Goal: Task Accomplishment & Management: Use online tool/utility

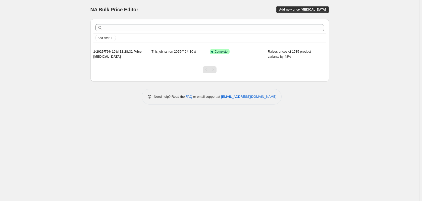
drag, startPoint x: 389, startPoint y: 160, endPoint x: 371, endPoint y: 131, distance: 35.1
click at [389, 160] on div "NA Bulk Price Editor. This page is ready NA Bulk Price Editor Add new price [ME…" at bounding box center [209, 100] width 419 height 201
click at [362, 47] on div "NA Bulk Price Editor. This page is ready NA Bulk Price Editor Add new price [ME…" at bounding box center [209, 100] width 419 height 201
click at [217, 113] on div "NA Bulk Price Editor. This page is ready NA Bulk Price Editor Add new price [ME…" at bounding box center [209, 100] width 419 height 201
click at [263, 131] on div "NA Bulk Price Editor. This page is ready NA Bulk Price Editor Add new price [ME…" at bounding box center [209, 100] width 419 height 201
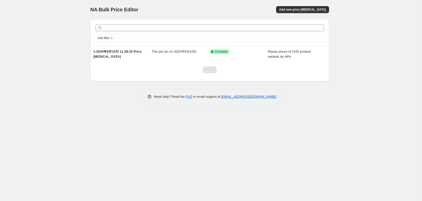
click at [368, 65] on div "NA Bulk Price Editor. This page is ready NA Bulk Price Editor Add new price [ME…" at bounding box center [209, 100] width 419 height 201
click at [352, 106] on div "NA Bulk Price Editor. This page is ready NA Bulk Price Editor Add new price [ME…" at bounding box center [209, 100] width 419 height 201
click at [380, 48] on div "NA Bulk Price Editor. This page is ready NA Bulk Price Editor Add new price [ME…" at bounding box center [209, 100] width 419 height 201
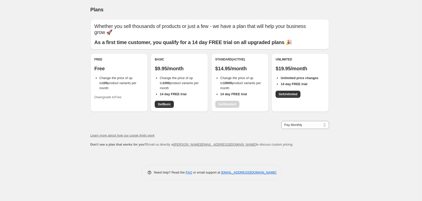
drag, startPoint x: 173, startPoint y: 143, endPoint x: 212, endPoint y: 144, distance: 38.5
click at [212, 144] on span "Don't see a plan that works for you? Email us directly at [PERSON_NAME][EMAIL_A…" at bounding box center [191, 144] width 202 height 4
click at [260, 152] on div "Whether you sell thousands of products or just a few - we have a plan that will…" at bounding box center [209, 88] width 239 height 138
click at [296, 126] on select "Pay Monthly Pay Yearly (Save 16%)" at bounding box center [305, 125] width 48 height 8
click at [360, 127] on div "Plans. This page is ready Plans Whether you sell thousands of products or just …" at bounding box center [209, 100] width 419 height 201
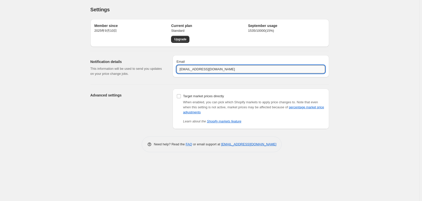
click at [228, 71] on input "[EMAIL_ADDRESS][DOMAIN_NAME]" at bounding box center [251, 69] width 148 height 8
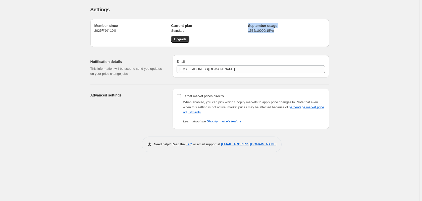
drag, startPoint x: 245, startPoint y: 31, endPoint x: 296, endPoint y: 31, distance: 50.5
click at [293, 31] on div "Member since [DATE]年9月10日 Current plan Standard Upgrade September usage 1535 / …" at bounding box center [209, 33] width 231 height 20
click at [296, 31] on p "1535 / 10000 ( 15 %)" at bounding box center [286, 30] width 77 height 5
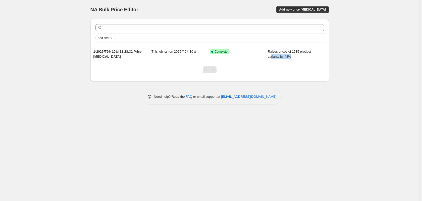
drag, startPoint x: 271, startPoint y: 56, endPoint x: 370, endPoint y: 70, distance: 100.1
click at [332, 67] on div "NA Bulk Price Editor. This page is ready NA Bulk Price Editor Add new price [ME…" at bounding box center [209, 56] width 251 height 112
click at [373, 71] on div "NA Bulk Price Editor. This page is ready NA Bulk Price Editor Add new price [ME…" at bounding box center [209, 100] width 419 height 201
drag, startPoint x: 102, startPoint y: 53, endPoint x: 79, endPoint y: 49, distance: 23.2
click at [79, 49] on div "NA Bulk Price Editor. This page is ready NA Bulk Price Editor Add new price [ME…" at bounding box center [209, 100] width 419 height 201
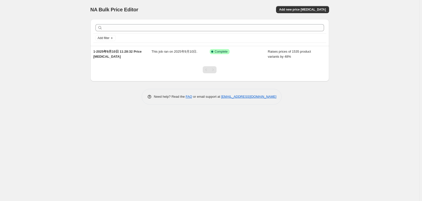
click at [128, 93] on div "Need help? Read the FAQ or email support at [EMAIL_ADDRESS][DOMAIN_NAME]" at bounding box center [211, 97] width 235 height 16
click at [305, 10] on span "Add new price [MEDICAL_DATA]" at bounding box center [302, 10] width 47 height 4
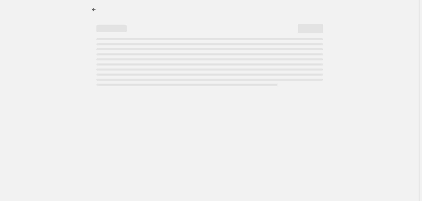
select select "percentage"
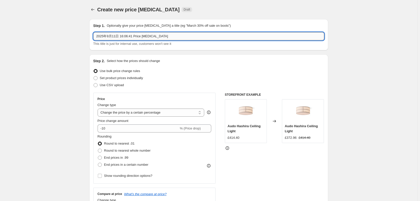
click at [97, 36] on input "2025年9月11日 16:06:41 Price [MEDICAL_DATA]" at bounding box center [208, 36] width 231 height 8
paste input "Price (actual price)"
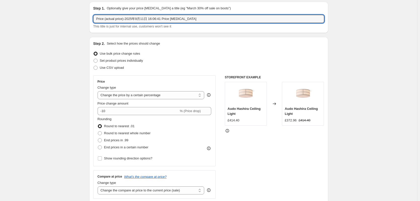
scroll to position [25, 0]
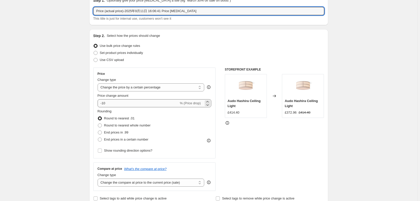
type input "Price (actual price)-2025年9月11日 16:06:41 Price [MEDICAL_DATA]"
click at [118, 99] on input "-10" at bounding box center [137, 103] width 81 height 8
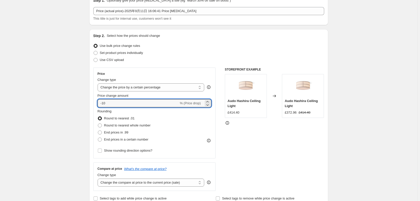
drag, startPoint x: 116, startPoint y: 103, endPoint x: 96, endPoint y: 104, distance: 19.9
click at [96, 104] on div "Price Change type Change the price to a certain amount Change the price by a ce…" at bounding box center [154, 112] width 122 height 91
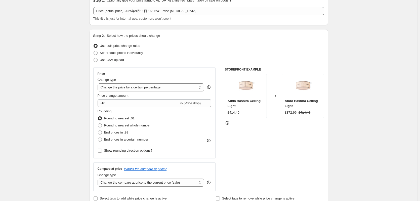
click at [321, 146] on div "STOREFRONT EXAMPLE [PERSON_NAME] Ceiling Light £414.40 Changed to Audo Hashira …" at bounding box center [274, 128] width 99 height 123
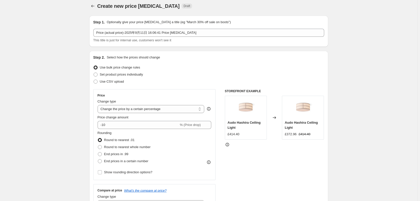
scroll to position [0, 0]
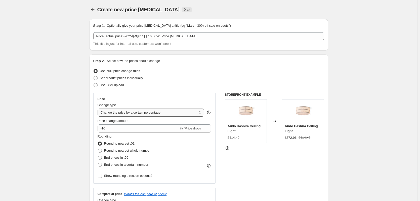
click at [173, 112] on select "Change the price to a certain amount Change the price by a certain amount Chang…" at bounding box center [150, 112] width 107 height 8
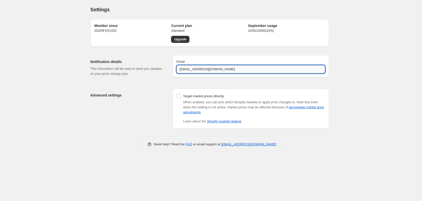
click at [199, 70] on input "[EMAIL_ADDRESS][DOMAIN_NAME]" at bounding box center [251, 69] width 148 height 8
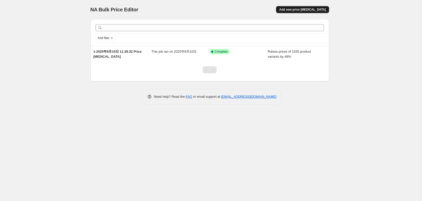
click at [310, 11] on span "Add new price [MEDICAL_DATA]" at bounding box center [302, 10] width 47 height 4
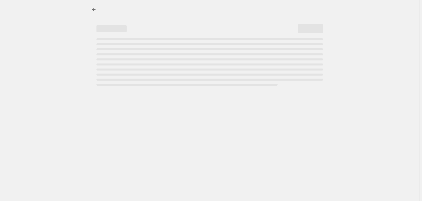
select select "percentage"
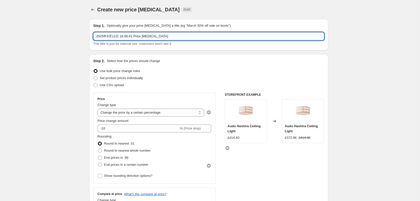
click at [99, 37] on input "2025年9月11日 16:06:41 Price [MEDICAL_DATA]" at bounding box center [208, 36] width 231 height 8
click at [98, 37] on input "2025年9月11日 16:06:41 Price [MEDICAL_DATA]" at bounding box center [208, 36] width 231 height 8
type input "NEW--2025年9月11日 16:06:41 Price [MEDICAL_DATA]"
click at [157, 115] on select "Change the price to a certain amount Change the price by a certain amount Chang…" at bounding box center [150, 112] width 107 height 8
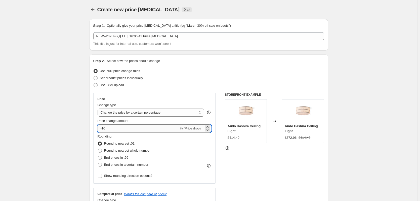
click at [139, 129] on input "-10" at bounding box center [137, 128] width 81 height 8
click at [119, 129] on input "-10" at bounding box center [137, 128] width 81 height 8
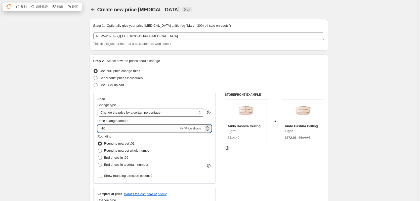
click at [119, 129] on input "-10" at bounding box center [137, 128] width 81 height 8
type input "-1"
type input "-52"
drag, startPoint x: 61, startPoint y: 140, endPoint x: 68, endPoint y: 141, distance: 7.0
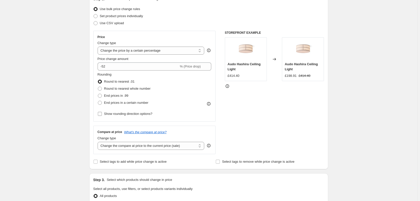
scroll to position [75, 0]
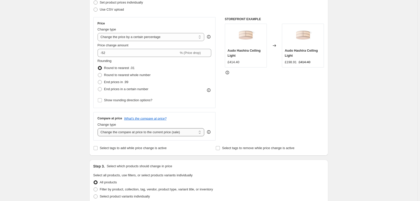
click at [173, 131] on select "Change the compare at price to the current price (sale) Change the compare at p…" at bounding box center [150, 132] width 107 height 8
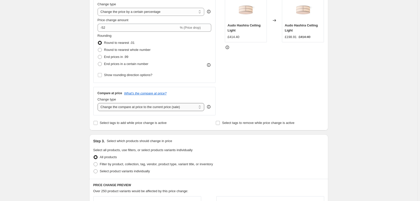
click at [183, 109] on select "Change the compare at price to the current price (sale) Change the compare at p…" at bounding box center [150, 107] width 107 height 8
click at [152, 108] on select "Change the compare at price to the current price (sale) Change the compare at p…" at bounding box center [150, 107] width 107 height 8
select select "no_change"
click at [98, 103] on select "Change the compare at price to the current price (sale) Change the compare at p…" at bounding box center [150, 107] width 107 height 8
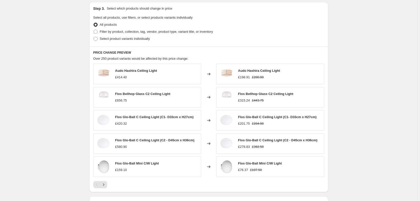
scroll to position [302, 0]
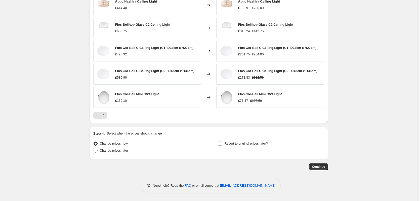
drag, startPoint x: 320, startPoint y: 168, endPoint x: 234, endPoint y: 164, distance: 86.0
click at [234, 164] on div "Continue" at bounding box center [208, 166] width 239 height 7
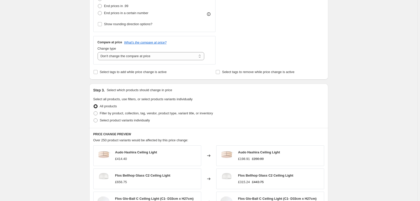
scroll to position [1, 0]
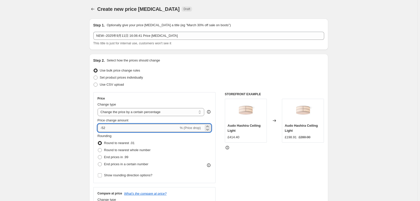
click at [110, 129] on input "-52" at bounding box center [137, 128] width 81 height 8
click at [117, 125] on input "-52" at bounding box center [137, 128] width 81 height 8
click at [210, 126] on icon at bounding box center [207, 126] width 5 height 5
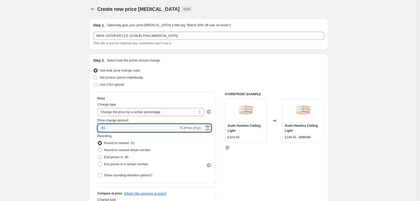
click at [210, 126] on icon at bounding box center [207, 126] width 5 height 5
click at [208, 126] on icon at bounding box center [207, 125] width 2 height 1
type input "-48"
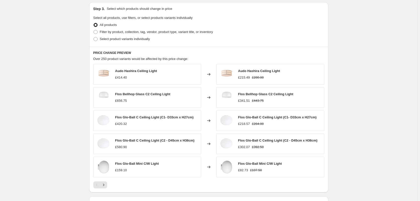
scroll to position [302, 0]
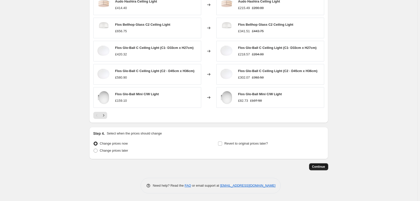
click at [322, 168] on span "Continue" at bounding box center [318, 166] width 13 height 4
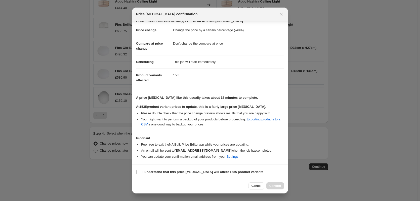
scroll to position [8, 0]
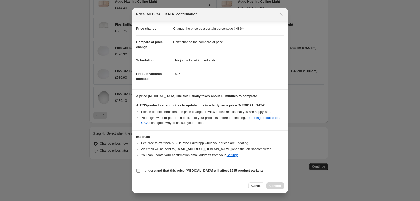
click at [157, 169] on b "I understand that this price [MEDICAL_DATA] will affect 1535 product variants" at bounding box center [202, 170] width 121 height 4
click at [140, 169] on input "I understand that this price [MEDICAL_DATA] will affect 1535 product variants" at bounding box center [138, 170] width 4 height 4
checkbox input "true"
click at [270, 185] on span "Confirm" at bounding box center [275, 185] width 12 height 4
